Goal: Book appointment/travel/reservation

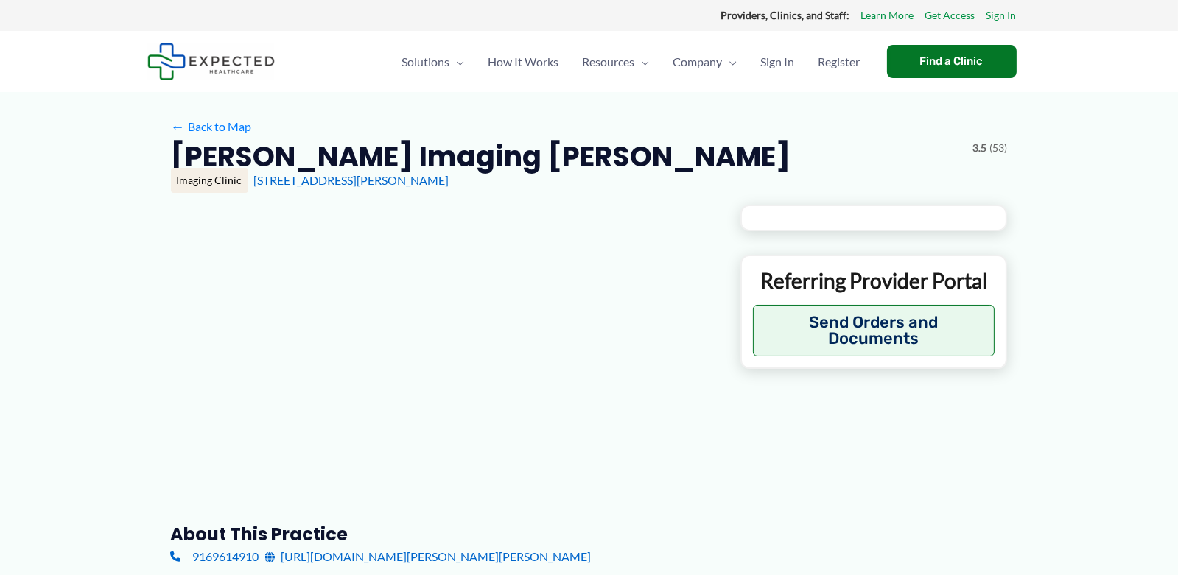
type input "**********"
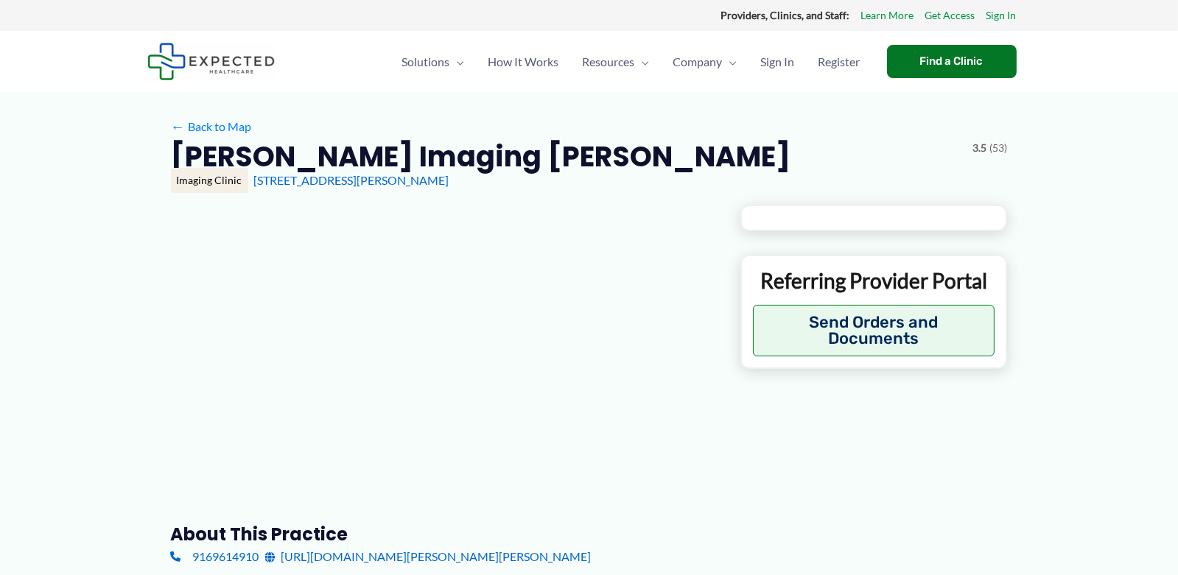
type input "**********"
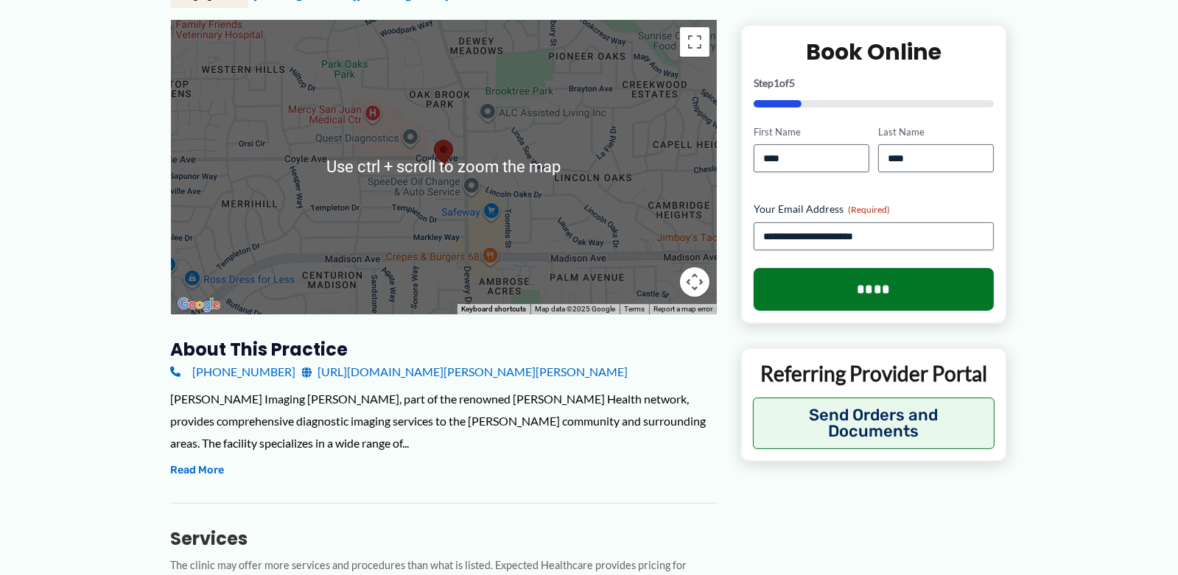
scroll to position [196, 0]
